Goal: Check status: Check status

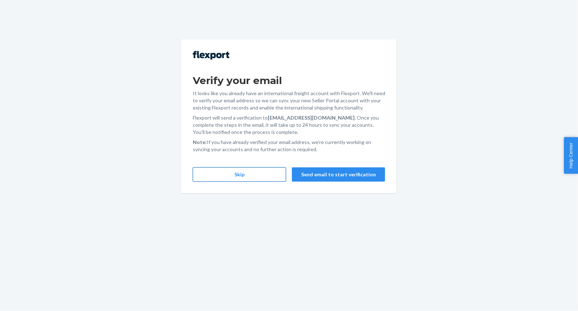
click at [248, 181] on button "Skip" at bounding box center [239, 174] width 93 height 14
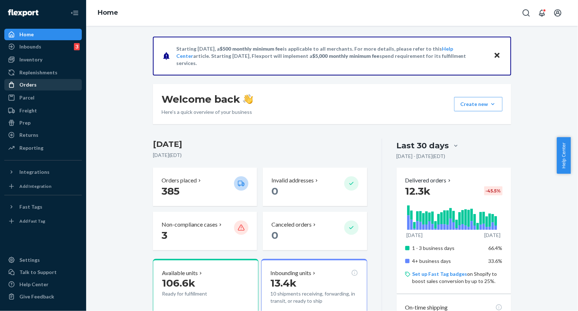
click at [32, 84] on div "Orders" at bounding box center [27, 84] width 17 height 7
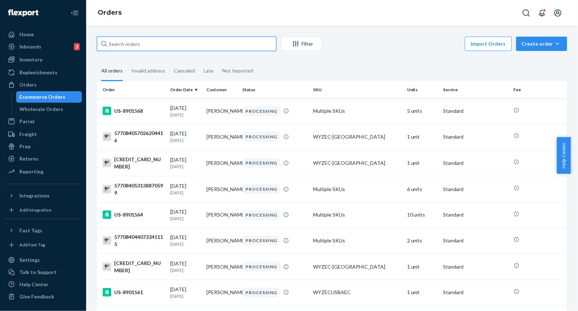
click at [126, 42] on input "text" at bounding box center [186, 44] width 179 height 14
paste input "US-8797267"
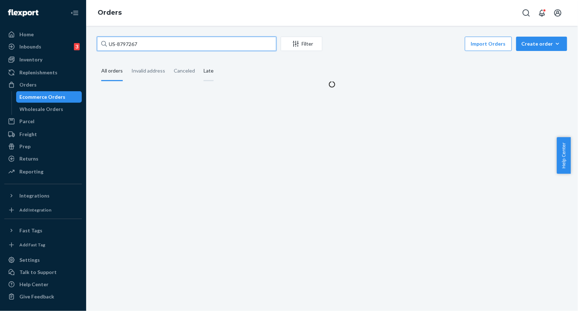
type input "US-8797267"
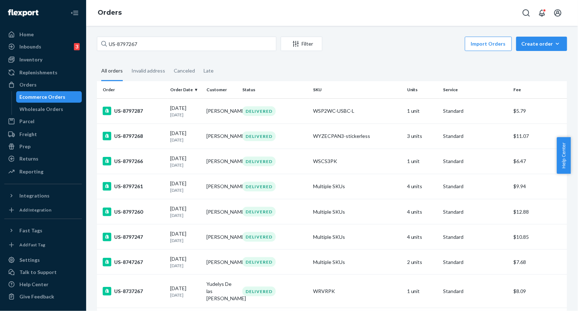
click at [33, 98] on div "Ecommerce Orders" at bounding box center [43, 96] width 46 height 7
click at [38, 106] on div "Wholesale Orders" at bounding box center [42, 109] width 44 height 7
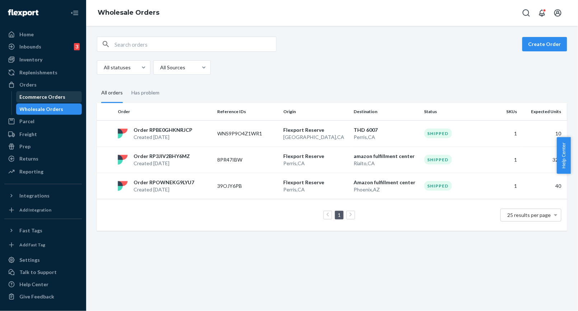
click at [39, 99] on div "Ecommerce Orders" at bounding box center [43, 96] width 46 height 7
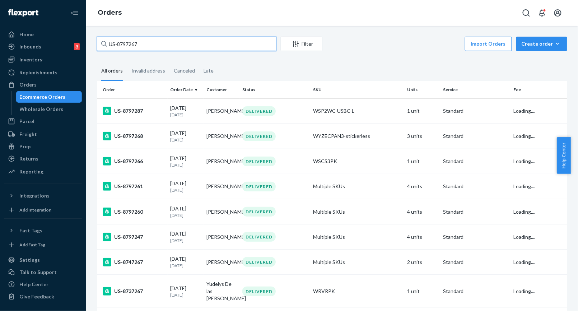
click at [155, 45] on input "US-8797267" at bounding box center [186, 44] width 179 height 14
drag, startPoint x: 361, startPoint y: 57, endPoint x: 313, endPoint y: 57, distance: 48.1
click at [362, 57] on div "US-8797267 Filter Import Orders Create order Ecommerce order Removal order All …" at bounding box center [332, 205] width 481 height 336
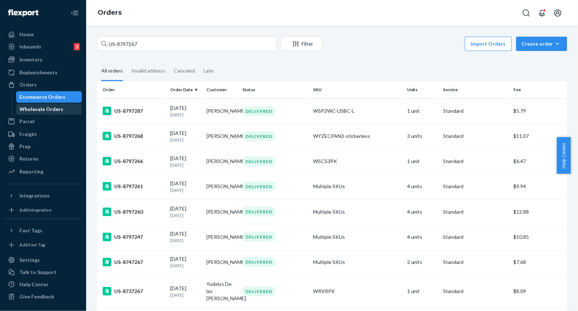
drag, startPoint x: 43, startPoint y: 109, endPoint x: 52, endPoint y: 116, distance: 11.3
click at [42, 109] on div "Wholesale Orders" at bounding box center [42, 109] width 44 height 7
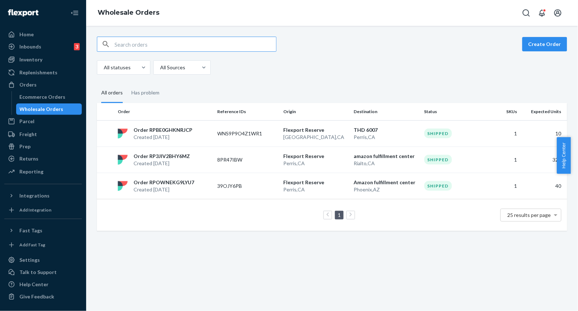
click at [141, 42] on input "text" at bounding box center [194, 44] width 161 height 14
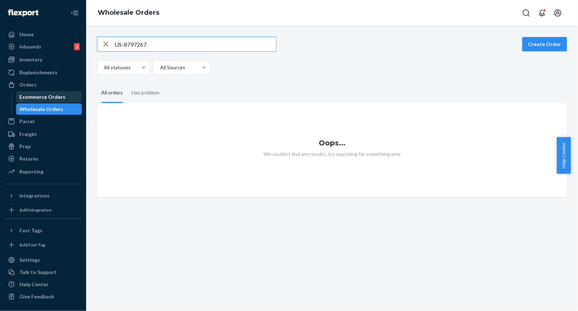
type input "US-8797267"
drag, startPoint x: 42, startPoint y: 98, endPoint x: 207, endPoint y: 102, distance: 165.5
click at [42, 99] on div "Ecommerce Orders" at bounding box center [43, 96] width 46 height 7
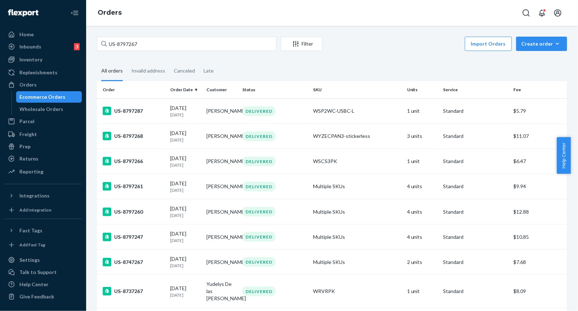
click at [368, 39] on div "Import Orders Create order Ecommerce order Removal order" at bounding box center [447, 45] width 240 height 16
